Goal: Task Accomplishment & Management: Use online tool/utility

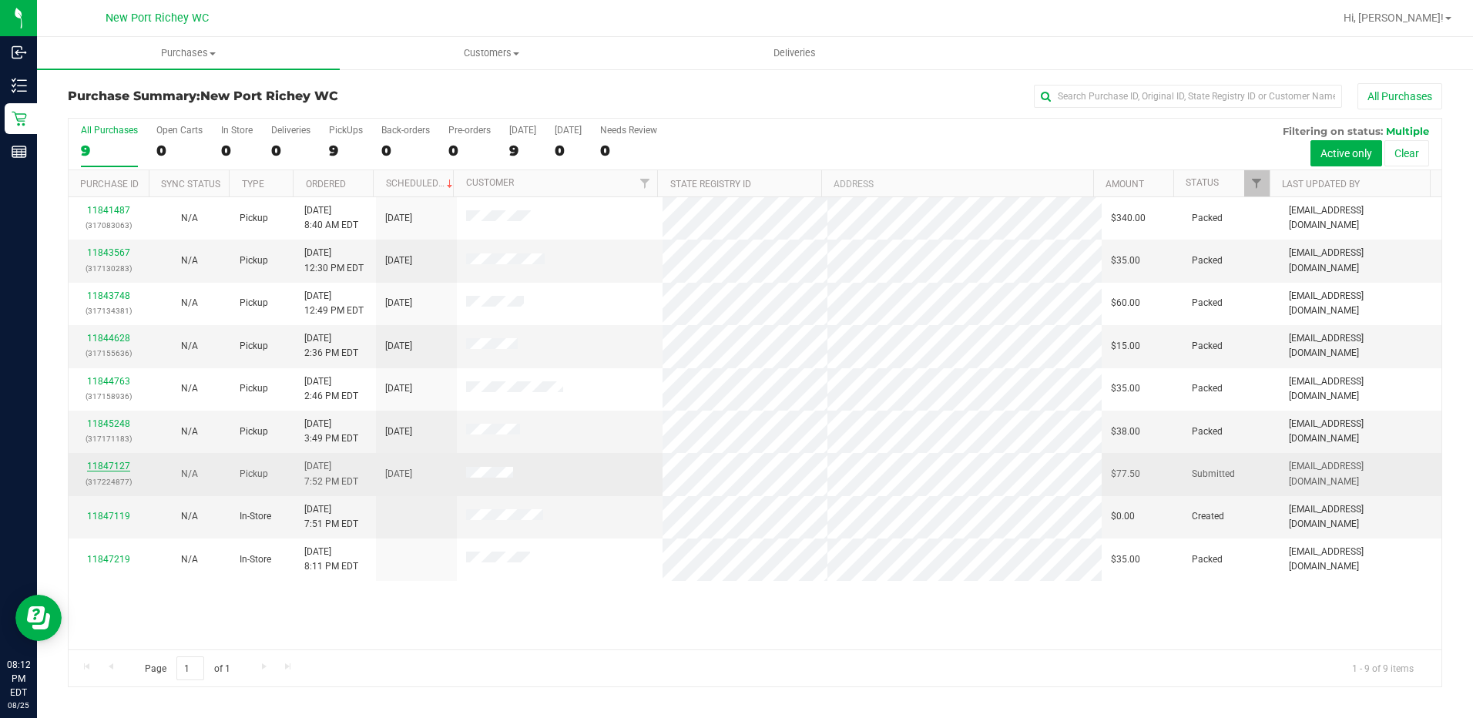
drag, startPoint x: 107, startPoint y: 455, endPoint x: 106, endPoint y: 471, distance: 15.4
click at [106, 459] on td "11847127 (317224877)" at bounding box center [109, 474] width 81 height 42
click at [107, 462] on link "11847127" at bounding box center [108, 466] width 43 height 11
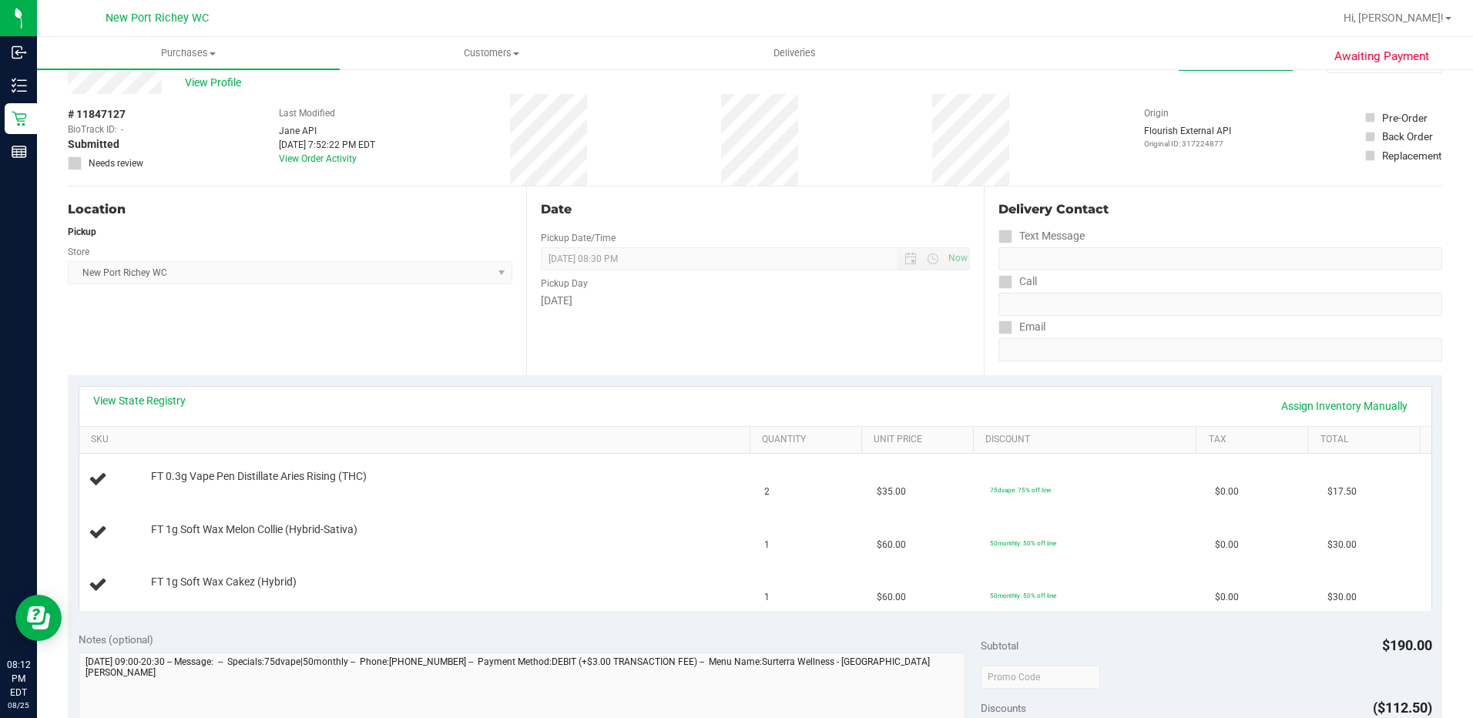
scroll to position [77, 0]
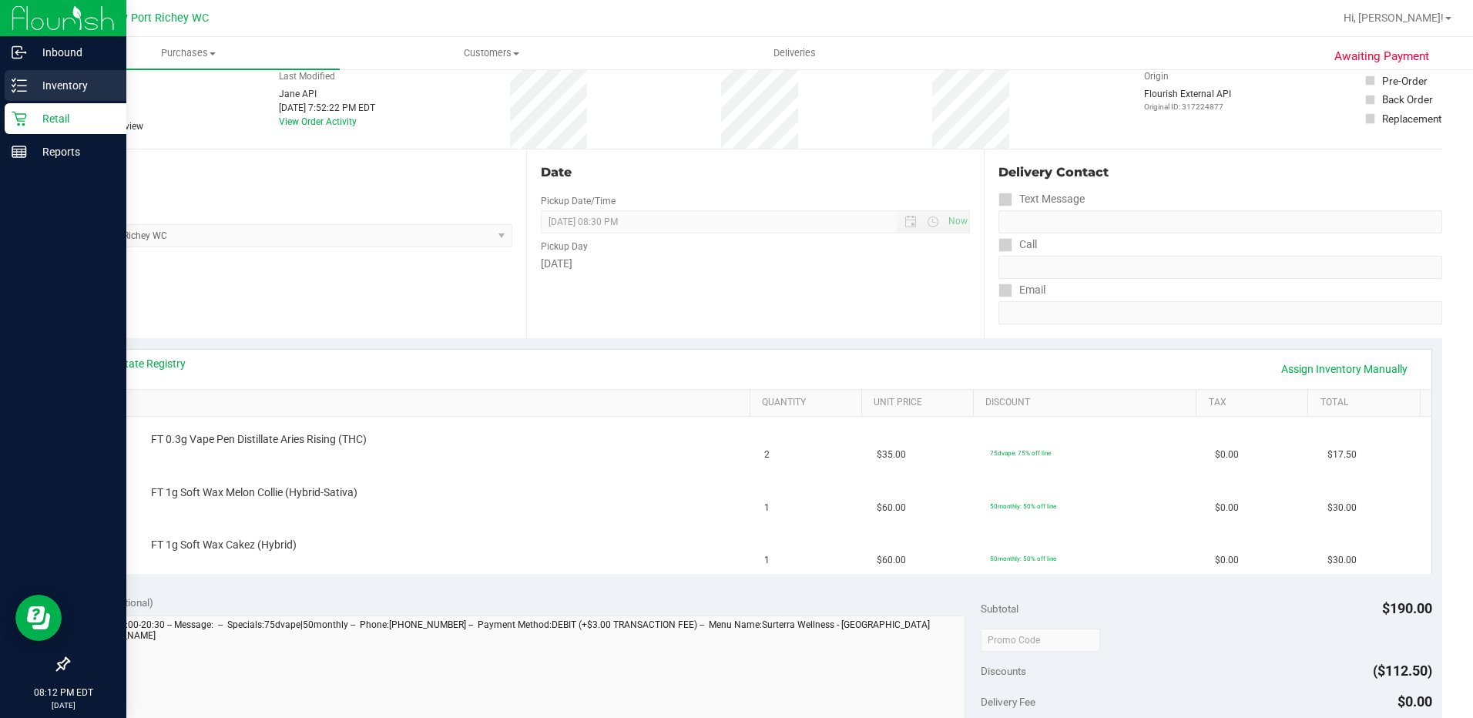
click at [39, 81] on p "Inventory" at bounding box center [73, 85] width 92 height 18
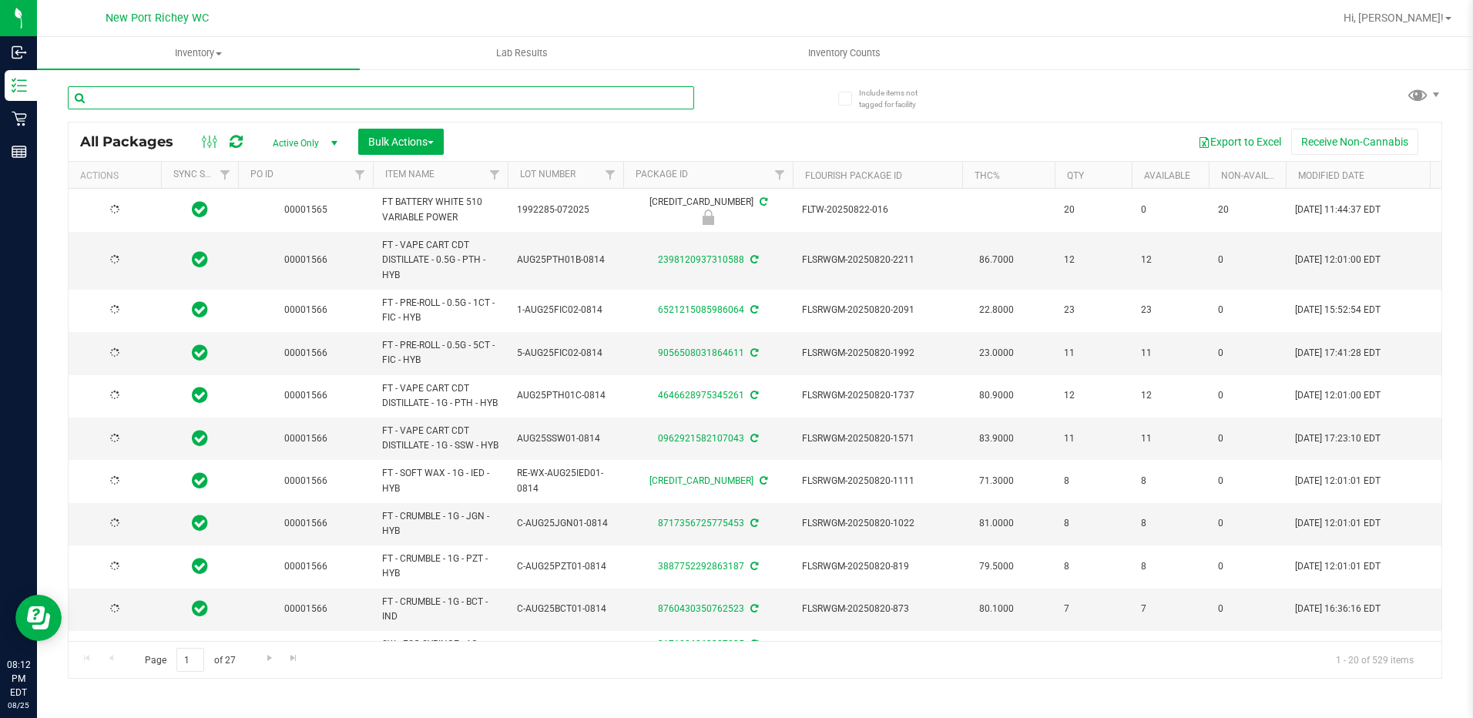
click at [145, 106] on input "text" at bounding box center [381, 97] width 626 height 23
type input "[DATE]"
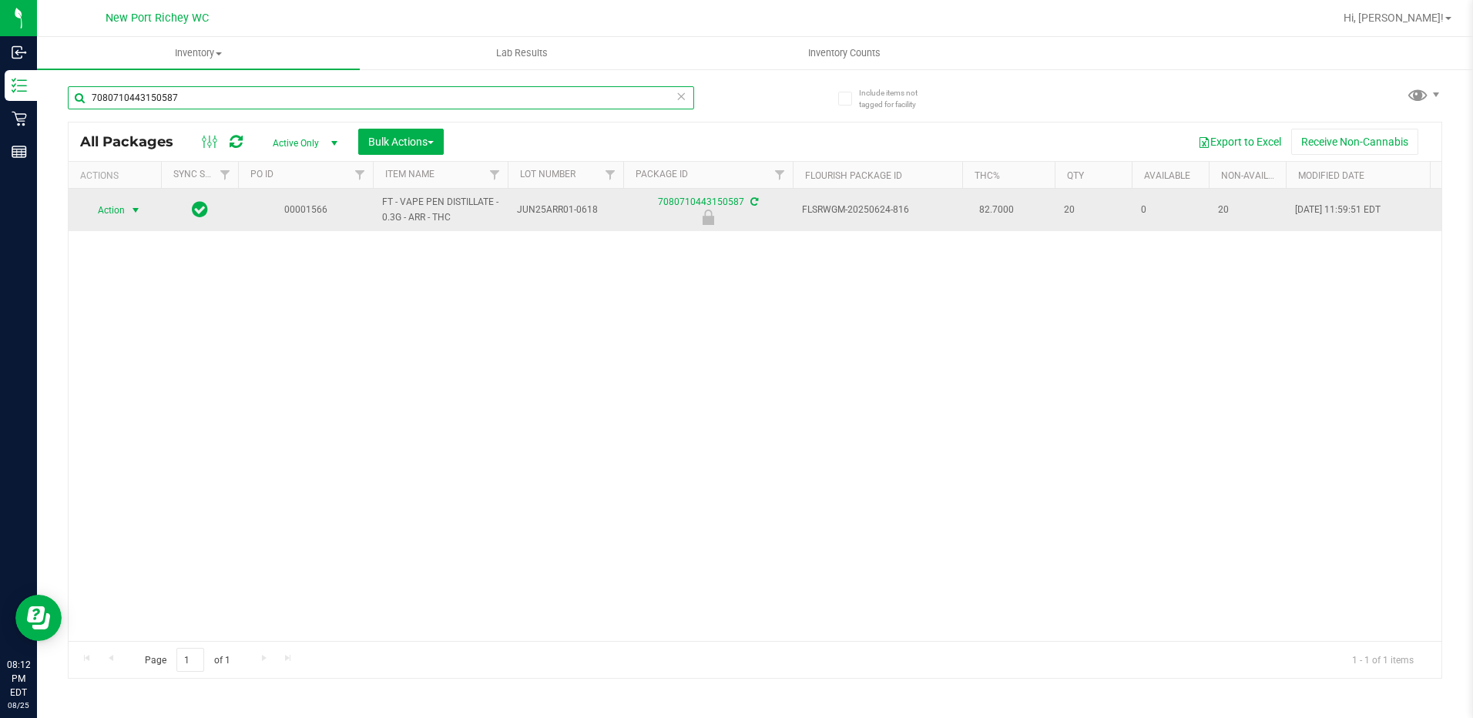
type input "7080710443150587"
click at [112, 216] on span "Action" at bounding box center [105, 211] width 42 height 22
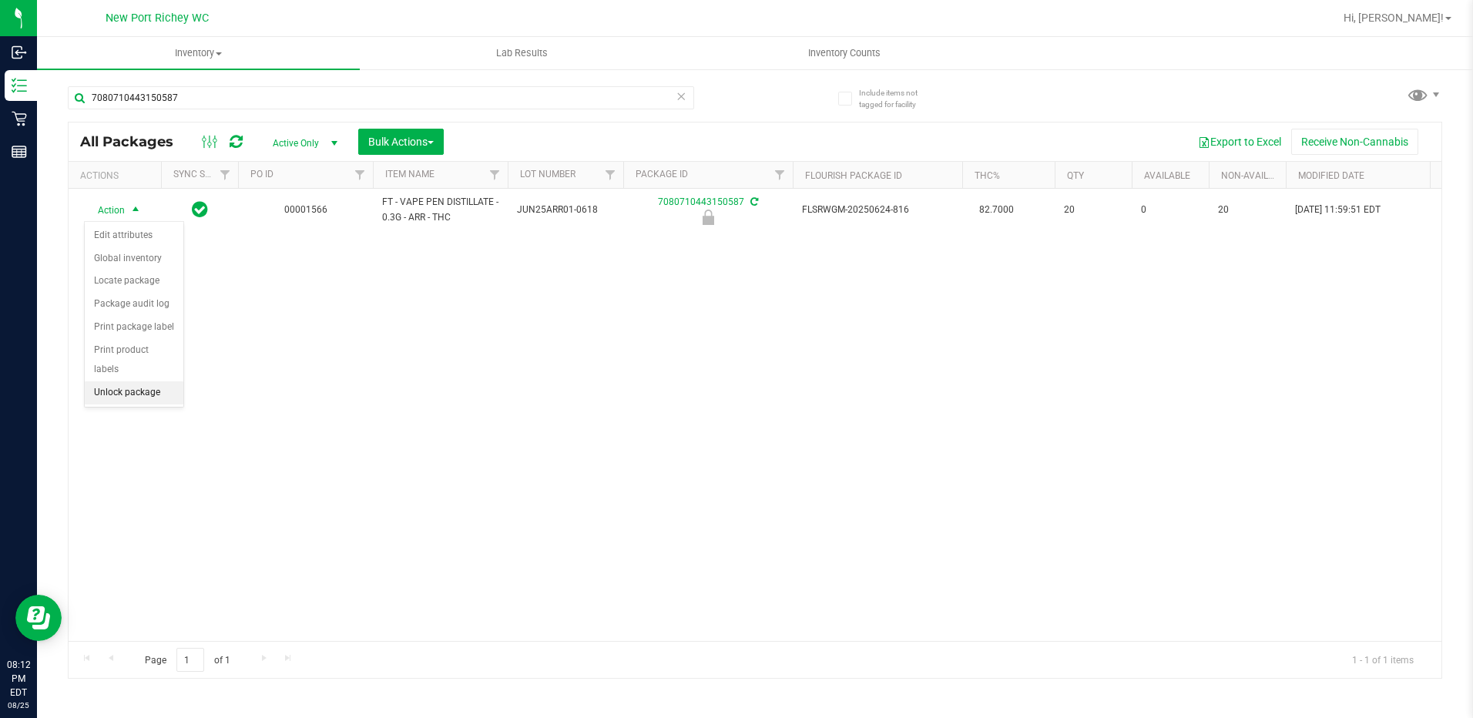
click at [139, 381] on li "Unlock package" at bounding box center [134, 392] width 99 height 23
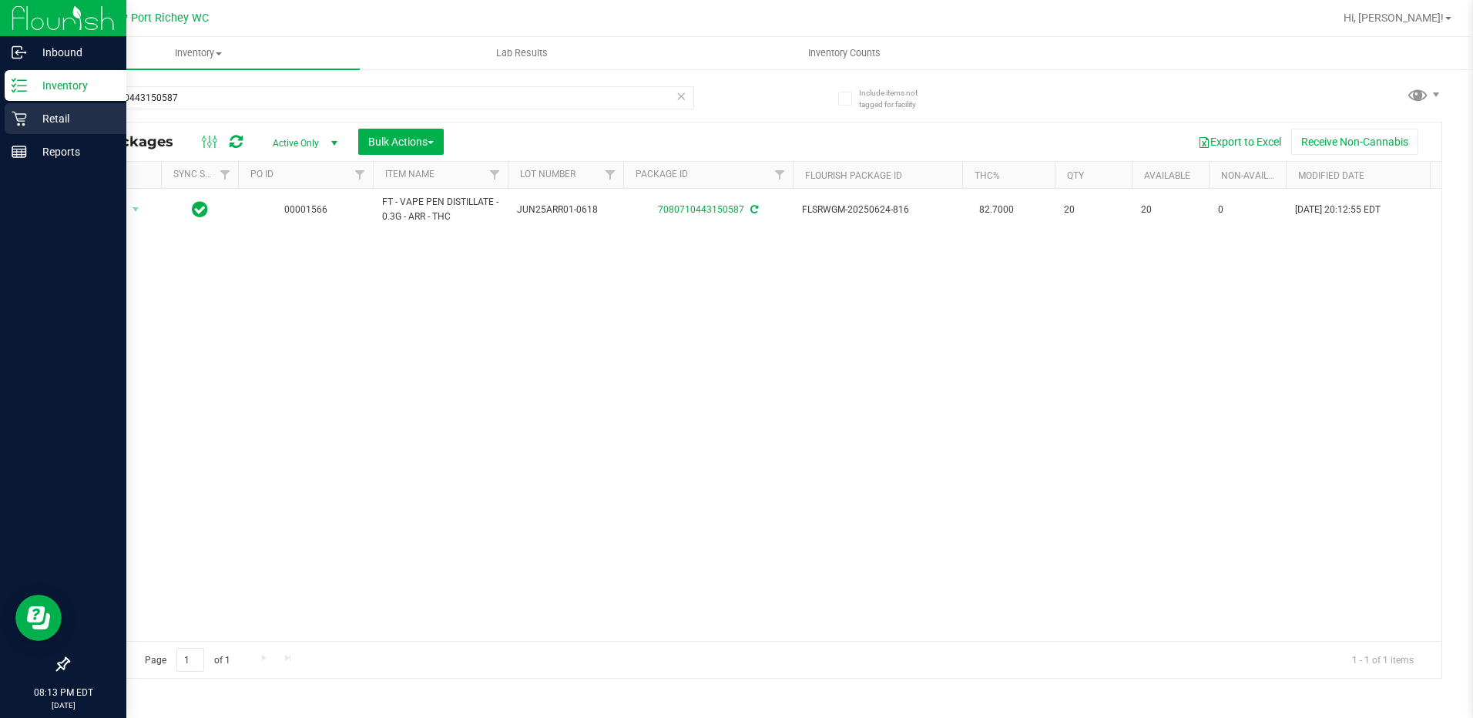
click at [46, 112] on p "Retail" at bounding box center [73, 118] width 92 height 18
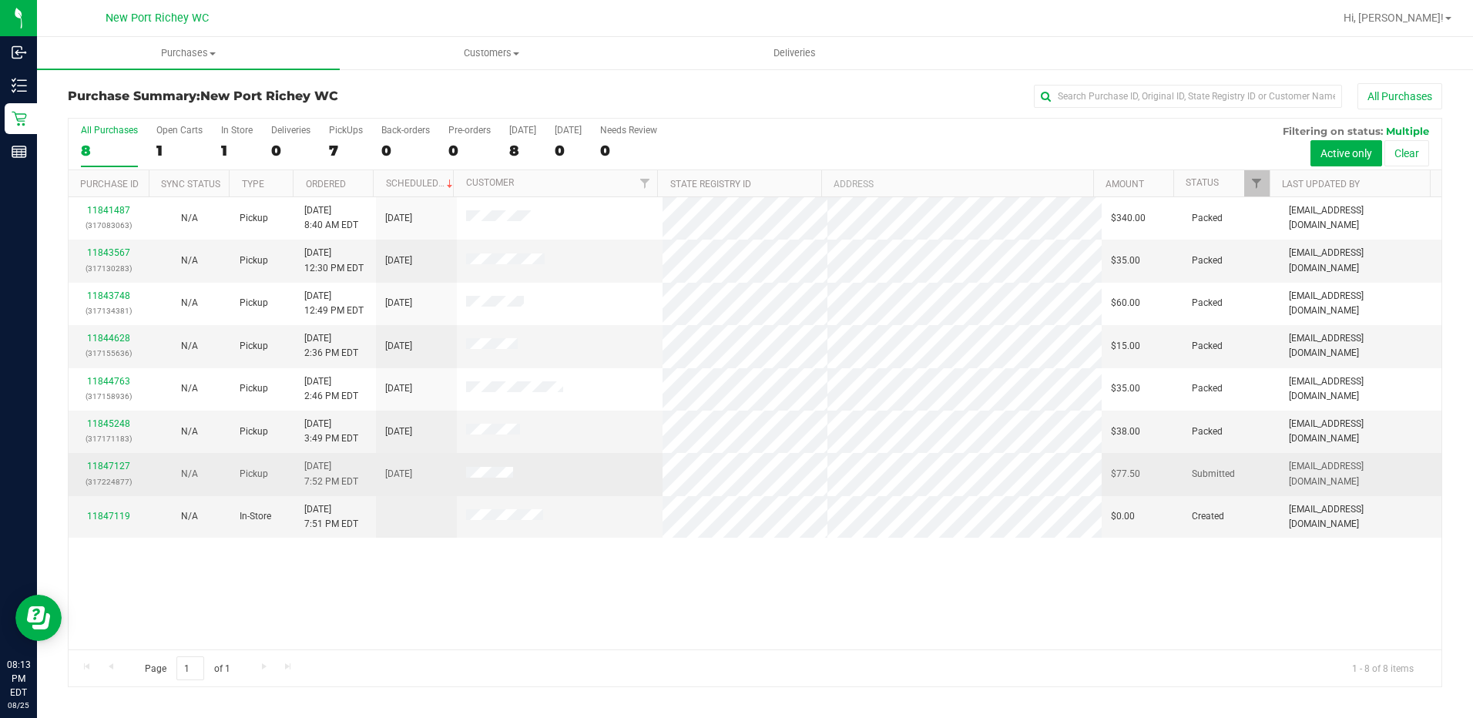
click at [107, 477] on p "(317224877)" at bounding box center [109, 482] width 62 height 15
click at [104, 470] on link "11847127" at bounding box center [108, 466] width 43 height 11
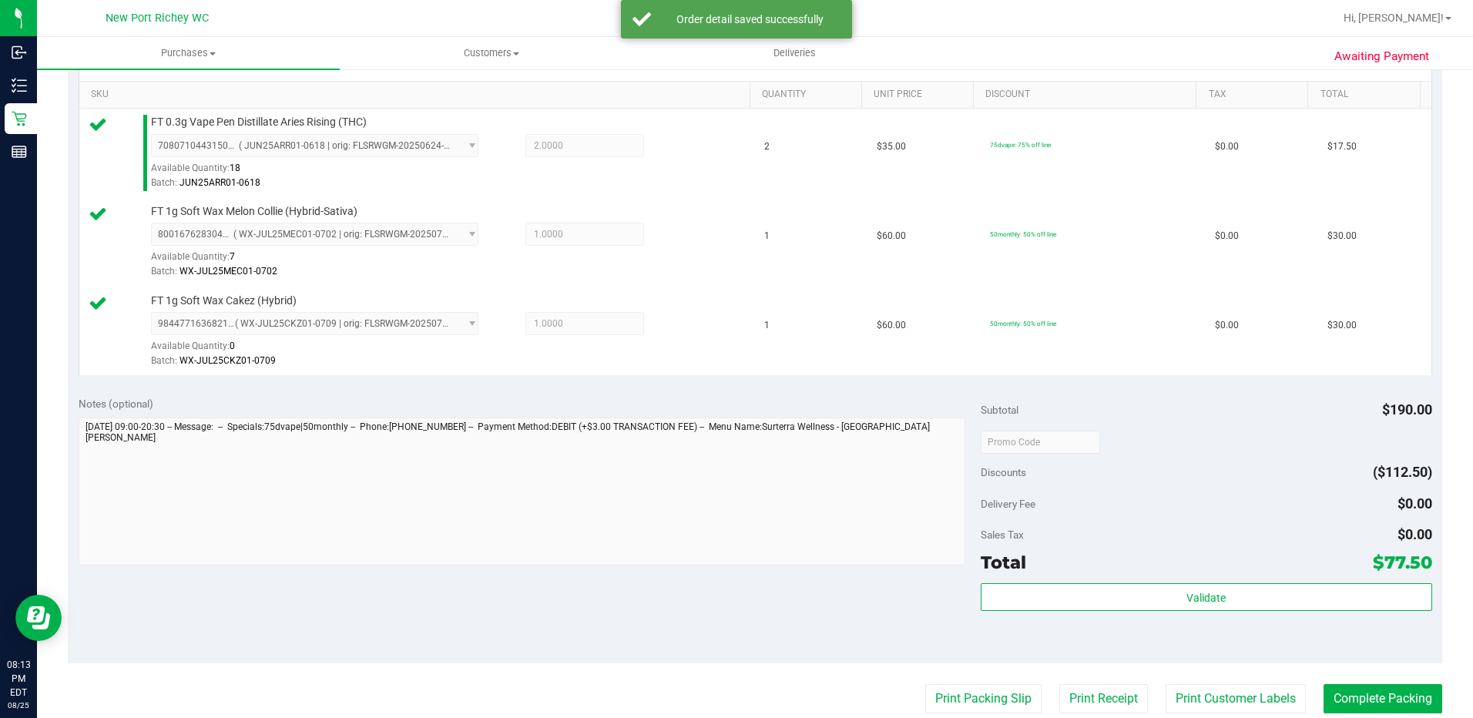
scroll to position [462, 0]
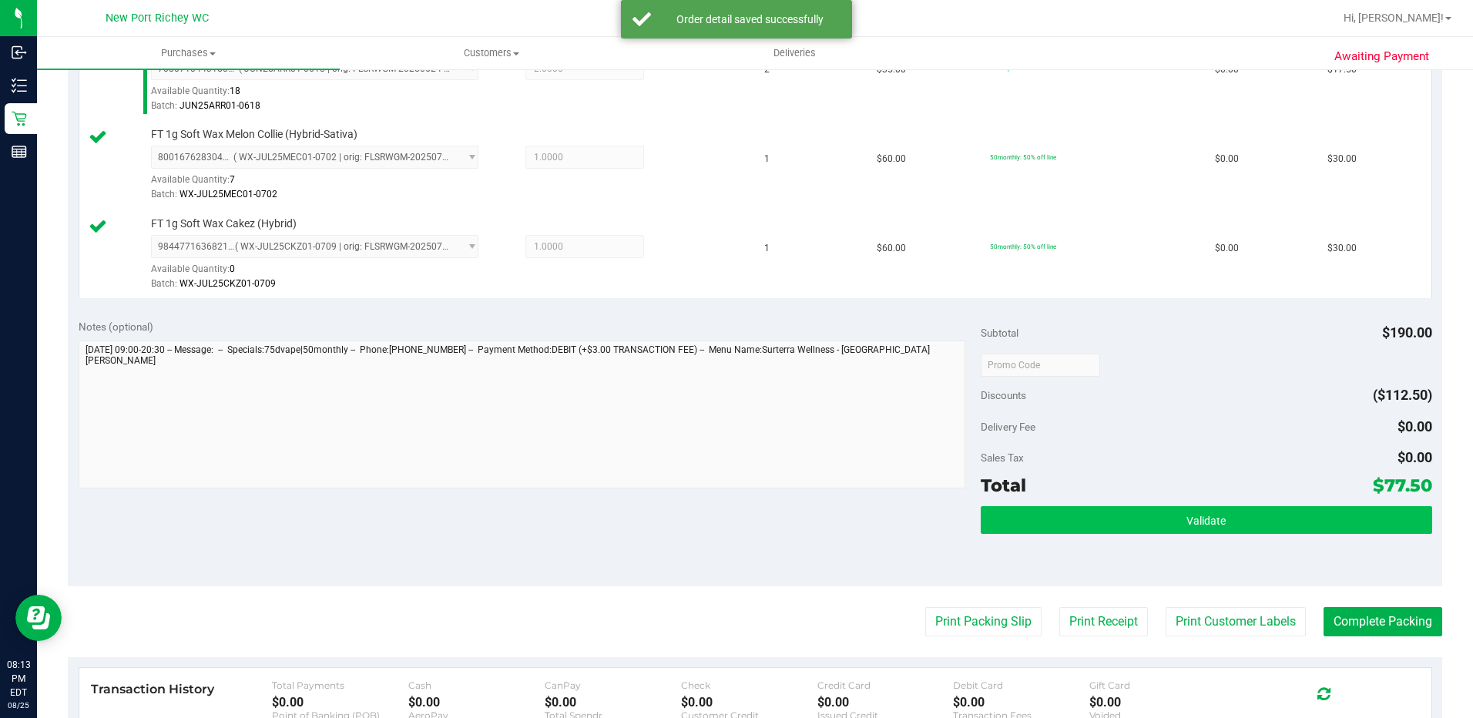
click at [1269, 535] on div "Validate" at bounding box center [1206, 540] width 451 height 69
click at [1253, 525] on button "Validate" at bounding box center [1206, 520] width 451 height 28
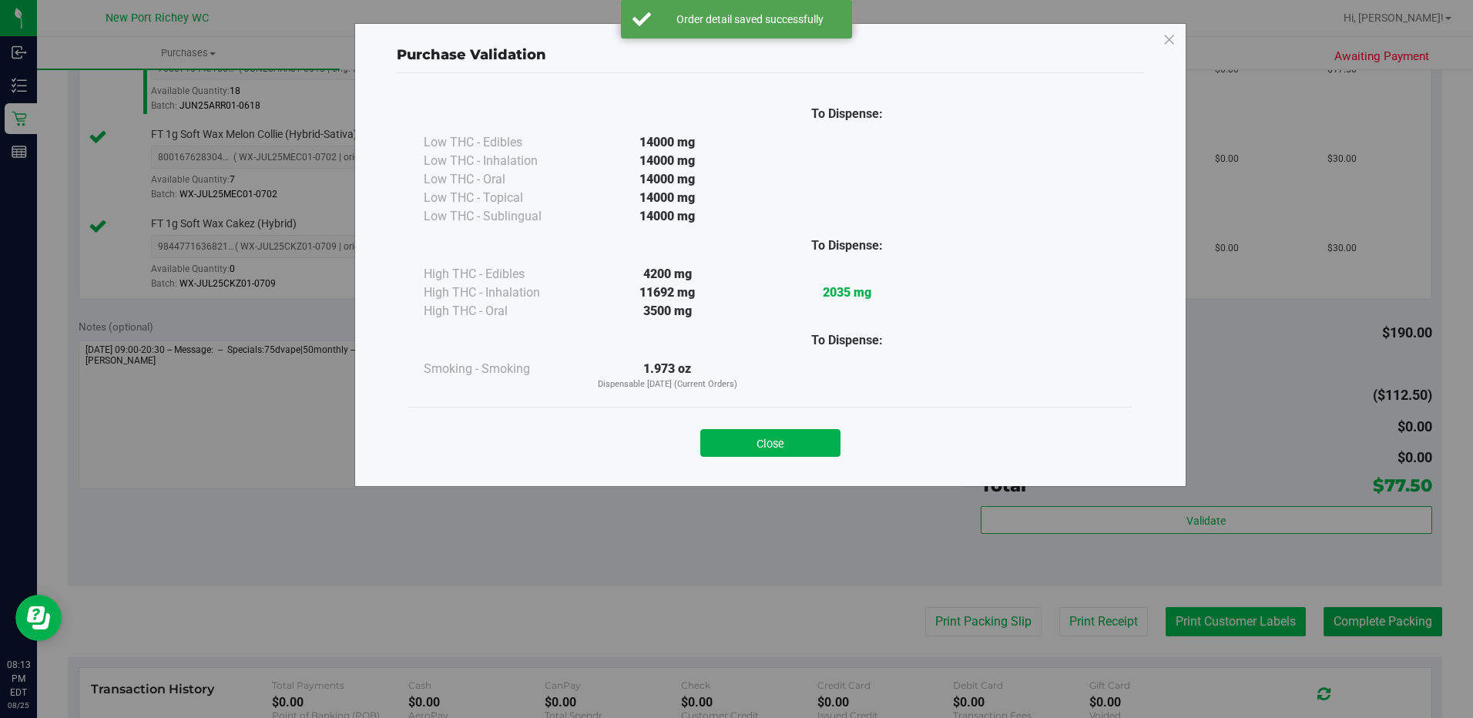
click at [1215, 625] on div "Purchase Validation To Dispense: Low THC - Edibles 14000 mg" at bounding box center [742, 359] width 1484 height 718
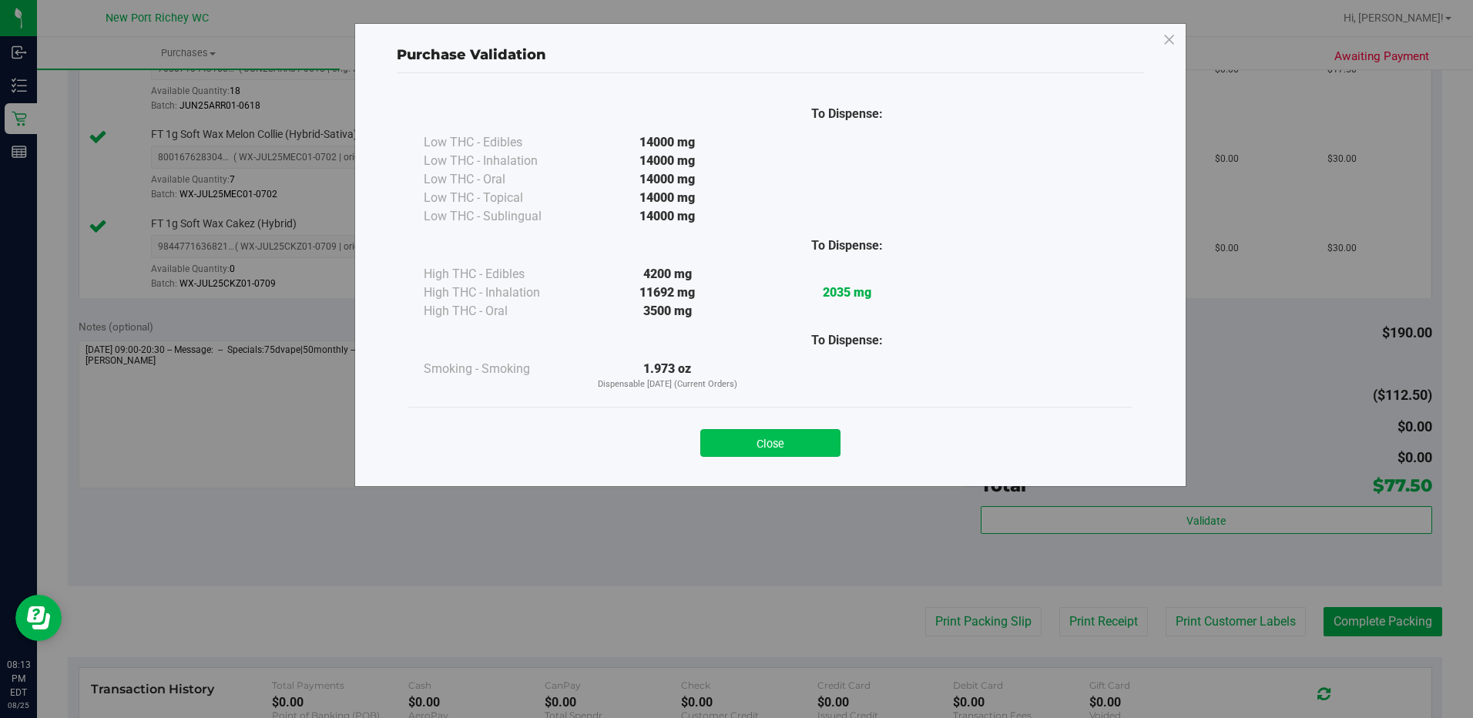
click at [756, 444] on button "Close" at bounding box center [770, 443] width 140 height 28
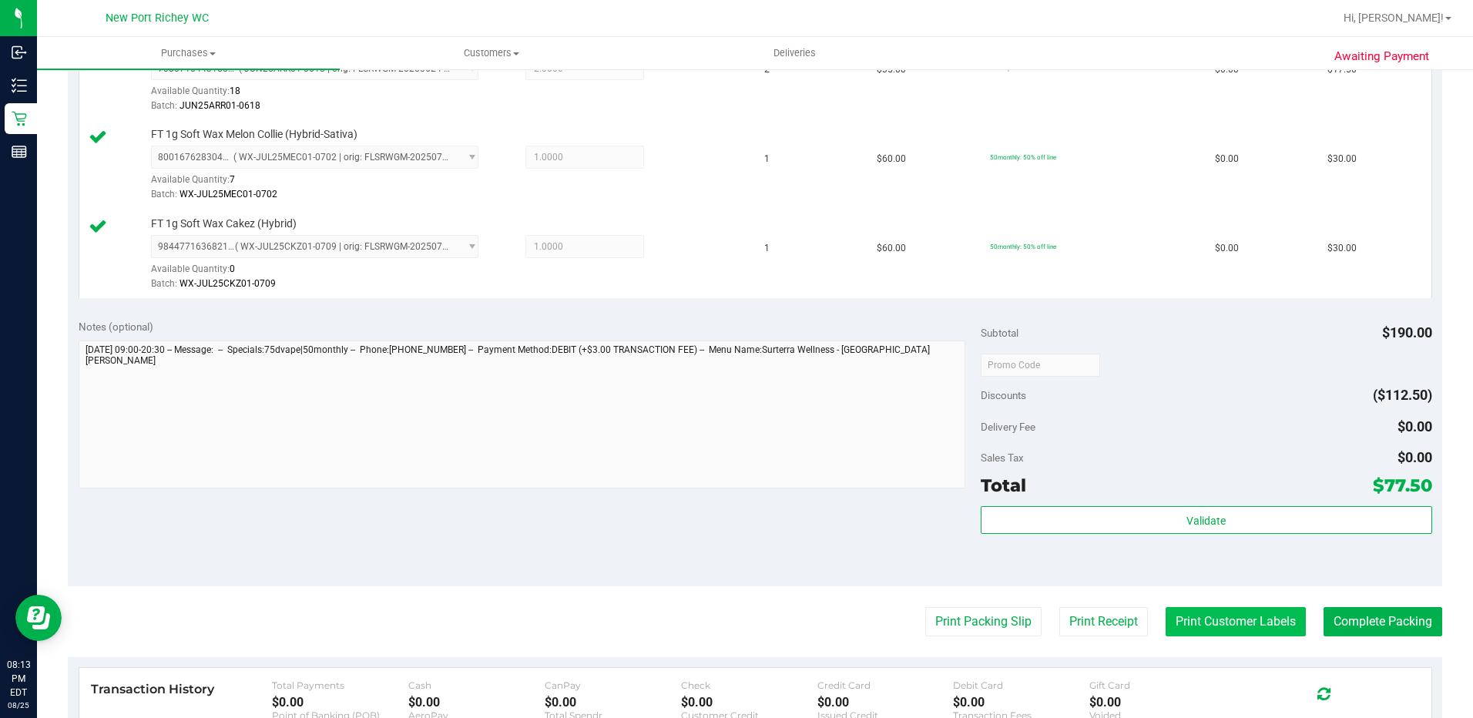
click at [1254, 619] on button "Print Customer Labels" at bounding box center [1236, 621] width 140 height 29
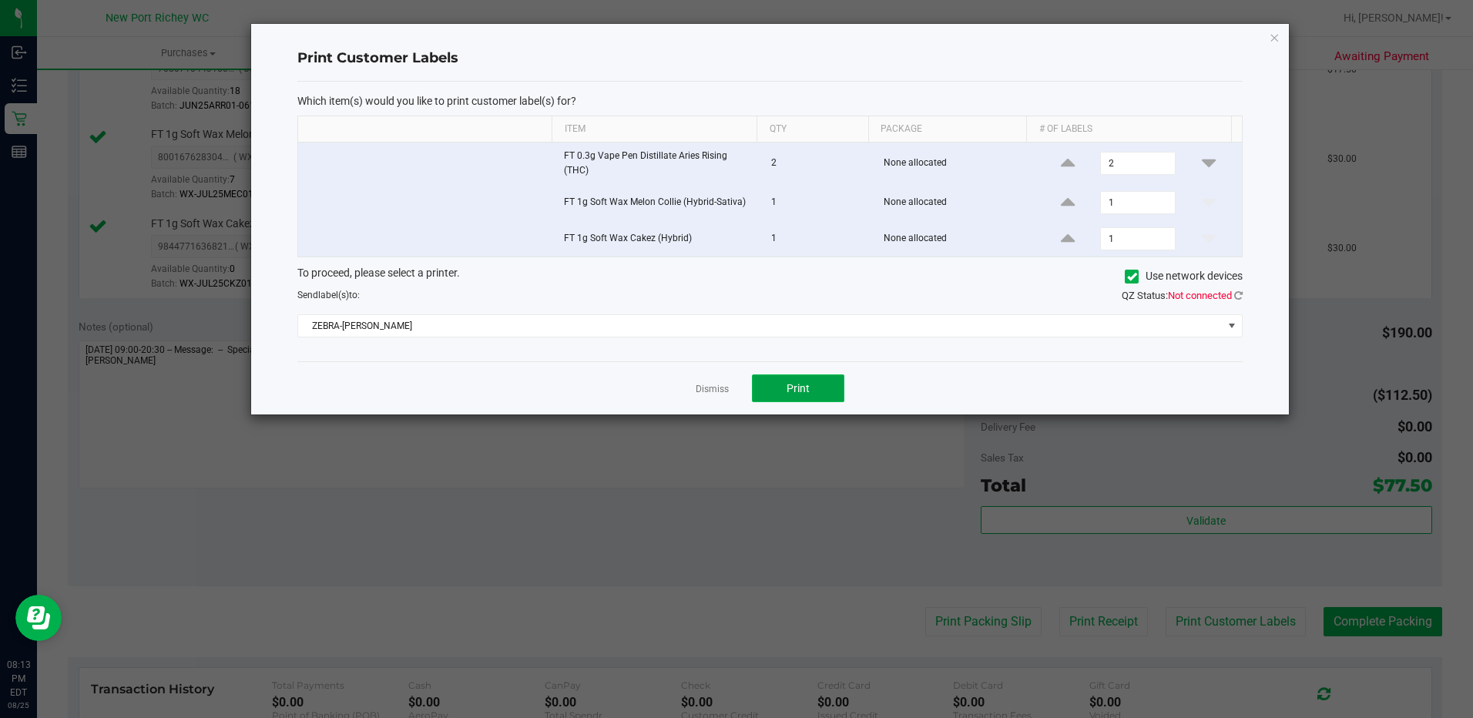
click at [813, 390] on button "Print" at bounding box center [798, 388] width 92 height 28
click at [721, 375] on div "Dismiss Print" at bounding box center [769, 387] width 945 height 53
drag, startPoint x: 673, startPoint y: 400, endPoint x: 357, endPoint y: 414, distance: 315.4
click at [357, 414] on div "Dismiss Print" at bounding box center [769, 387] width 945 height 53
click at [706, 387] on link "Dismiss" at bounding box center [712, 389] width 33 height 13
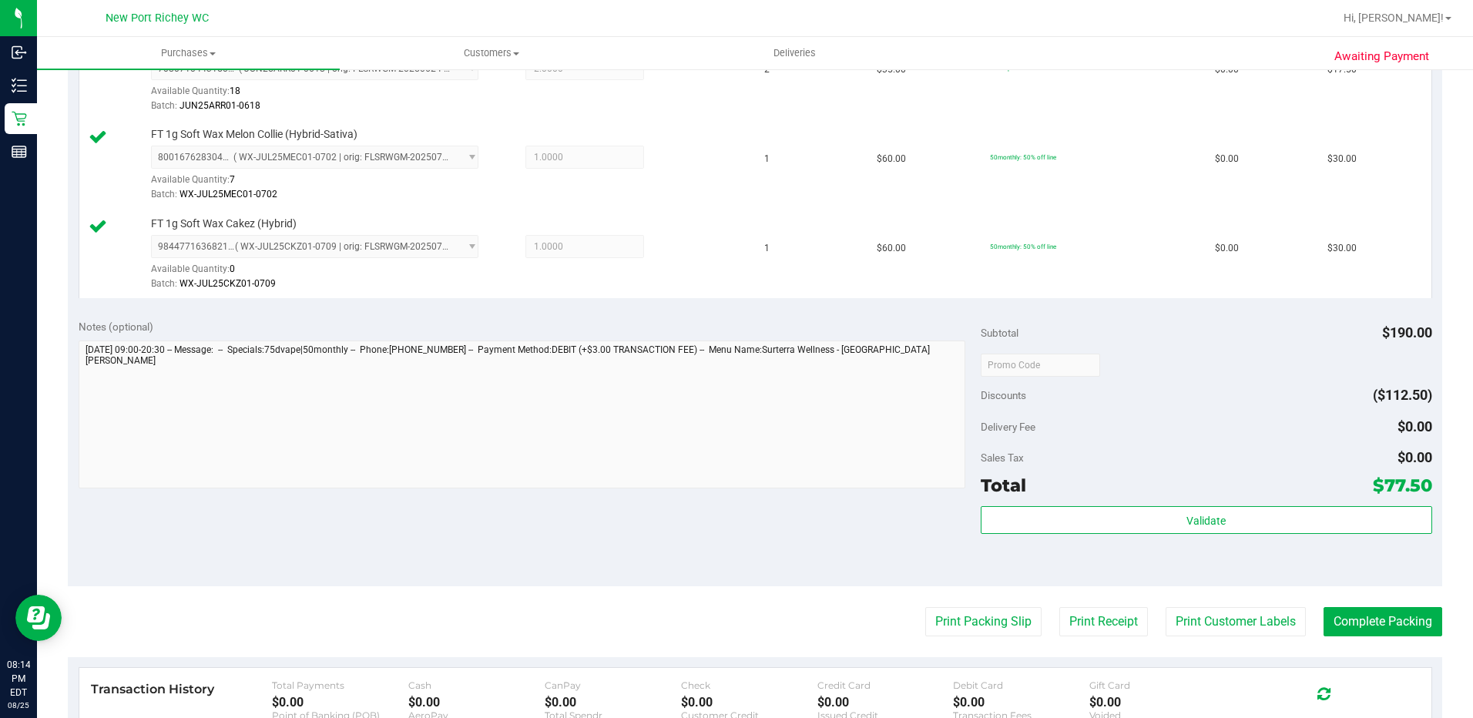
click at [740, 505] on div "Notes (optional) Subtotal $190.00 Discounts ($112.50) Delivery Fee $0.00 Sales …" at bounding box center [755, 447] width 1374 height 277
drag, startPoint x: 1341, startPoint y: 622, endPoint x: 630, endPoint y: 441, distance: 733.7
click at [1337, 619] on button "Complete Packing" at bounding box center [1382, 621] width 119 height 29
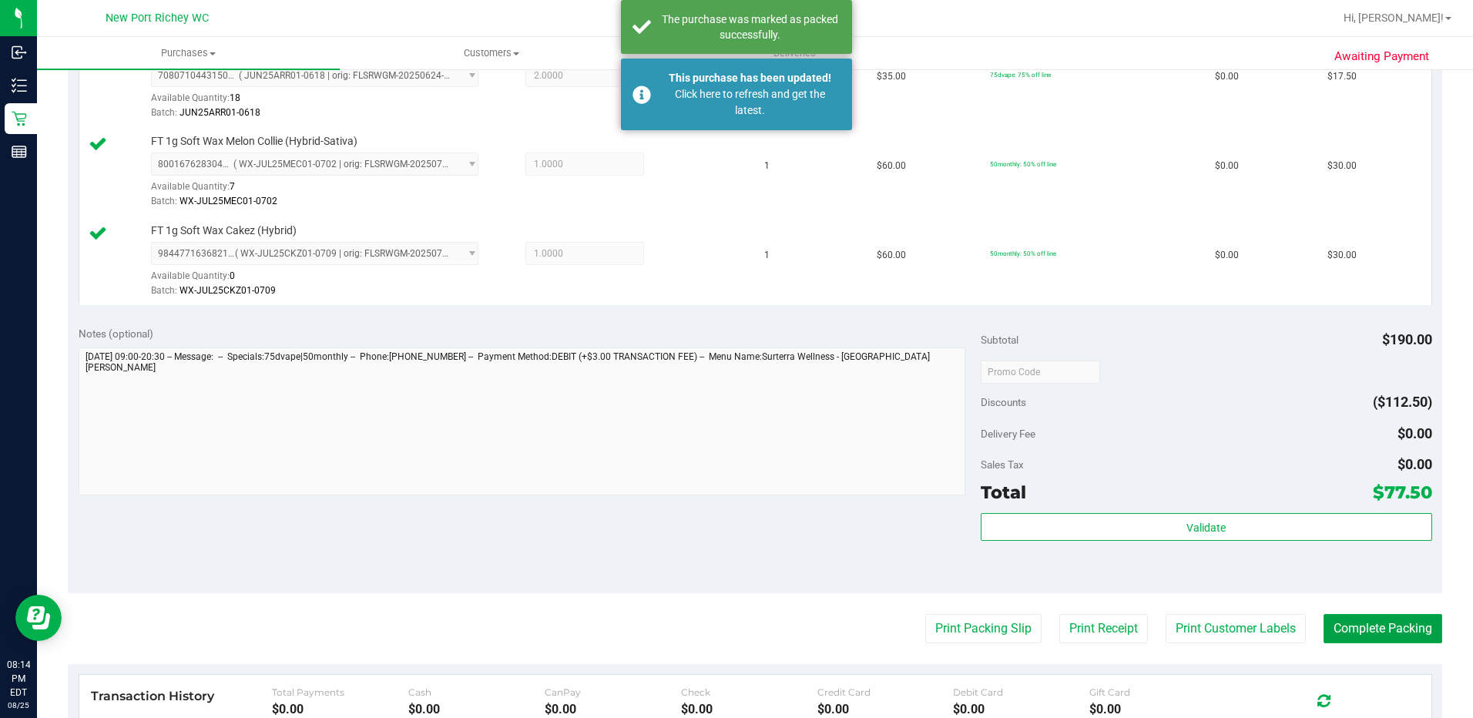
scroll to position [539, 0]
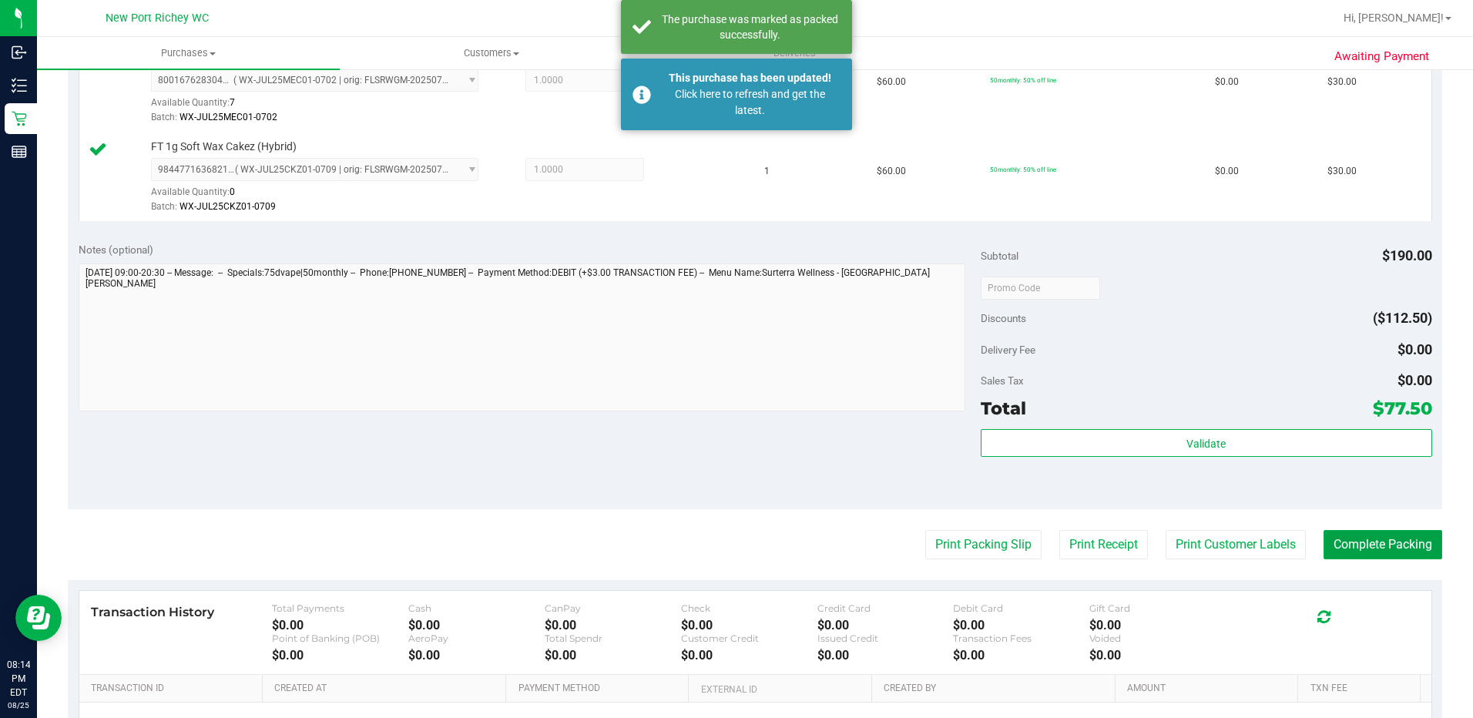
drag, startPoint x: 1366, startPoint y: 543, endPoint x: 1169, endPoint y: 496, distance: 202.7
click at [1366, 543] on button "Complete Packing" at bounding box center [1382, 544] width 119 height 29
